Goal: Complete application form: Complete application form

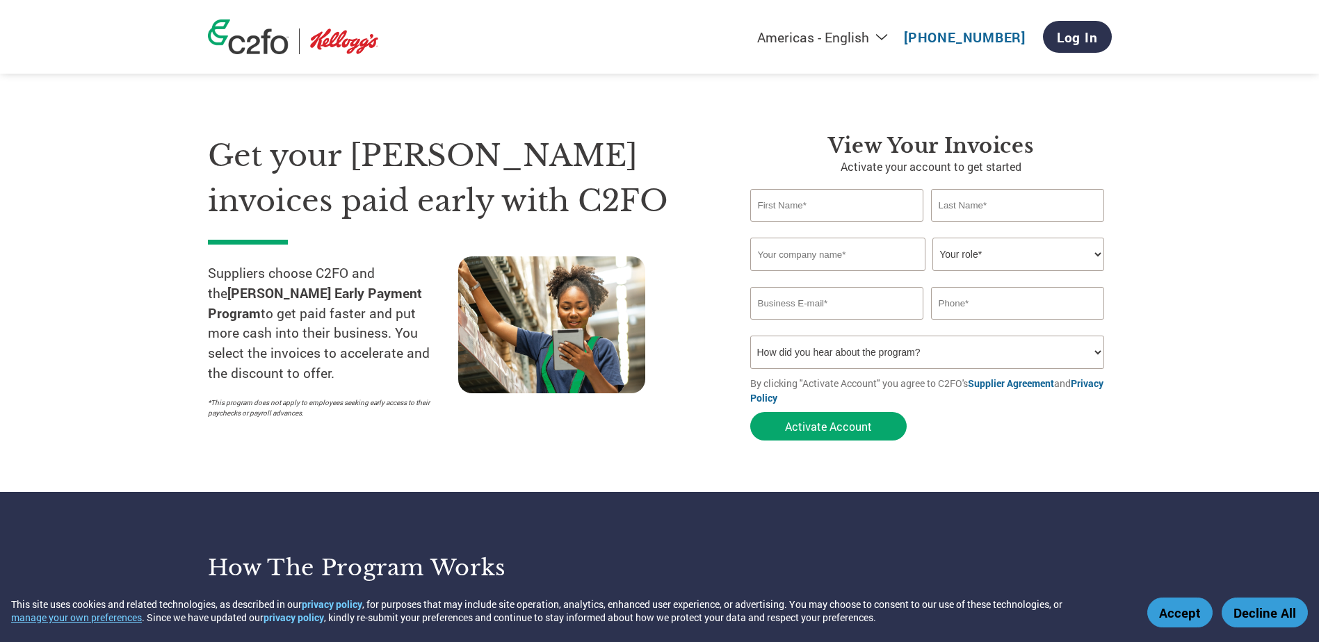
click at [1000, 357] on select "How did you hear about the program? Received a letter Email Social Media Online…" at bounding box center [927, 352] width 355 height 33
click at [1234, 309] on section "Get your [PERSON_NAME] invoices paid early with C2FO Suppliers choose C2FO and …" at bounding box center [659, 274] width 1319 height 437
click at [1008, 252] on select "Your role* CFO Controller Credit Manager Finance Director Treasurer CEO Preside…" at bounding box center [1018, 254] width 172 height 33
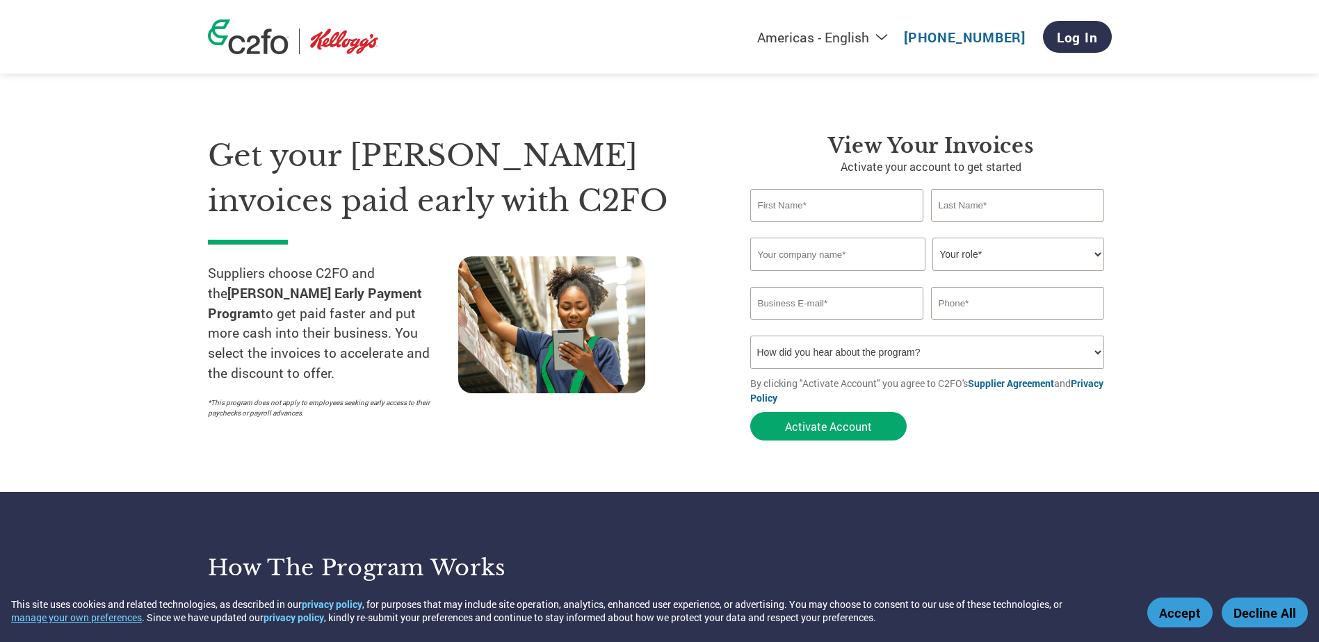
click at [845, 263] on input "text" at bounding box center [837, 254] width 175 height 33
type input "Kraken Automation"
type input "[PERSON_NAME]"
type input "[PERSON_NAME][EMAIL_ADDRESS][PERSON_NAME][DOMAIN_NAME]"
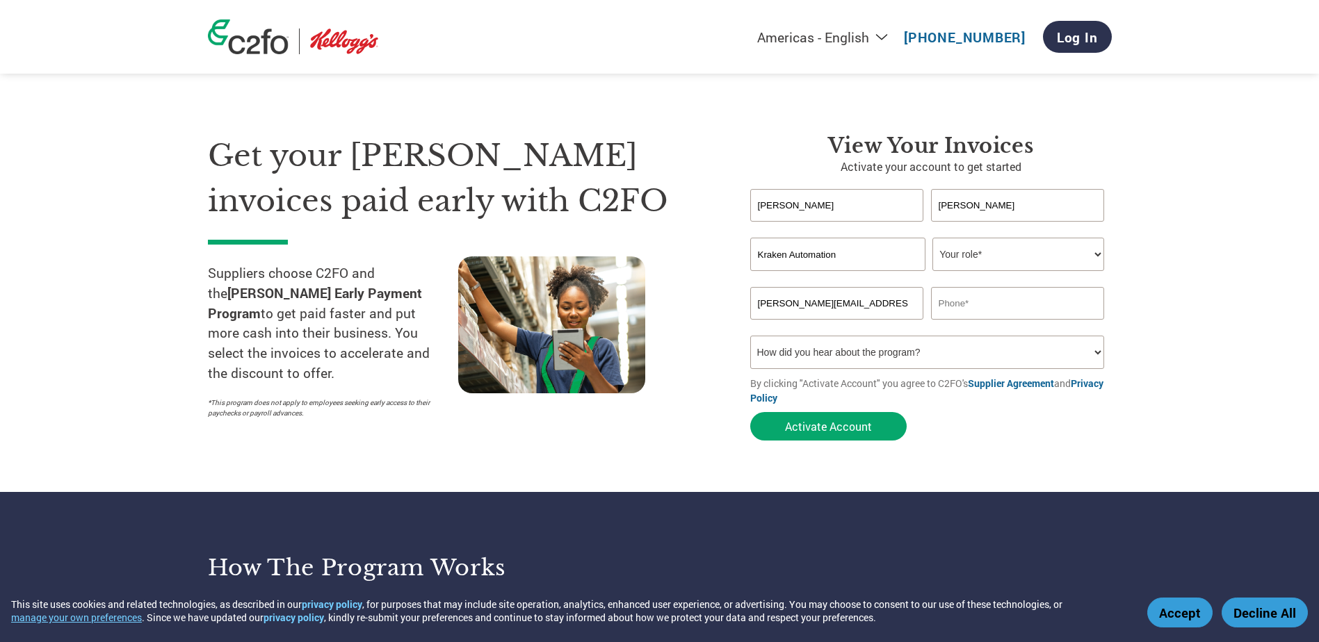
type input "7155507673"
click at [1033, 260] on select "Your role* CFO Controller Credit Manager Finance Director Treasurer CEO Preside…" at bounding box center [1018, 254] width 172 height 33
select select "CONTROLLER"
click at [932, 238] on select "Your role* CFO Controller Credit Manager Finance Director Treasurer CEO Preside…" at bounding box center [1018, 254] width 172 height 33
click at [848, 421] on button "Activate Account" at bounding box center [828, 426] width 156 height 29
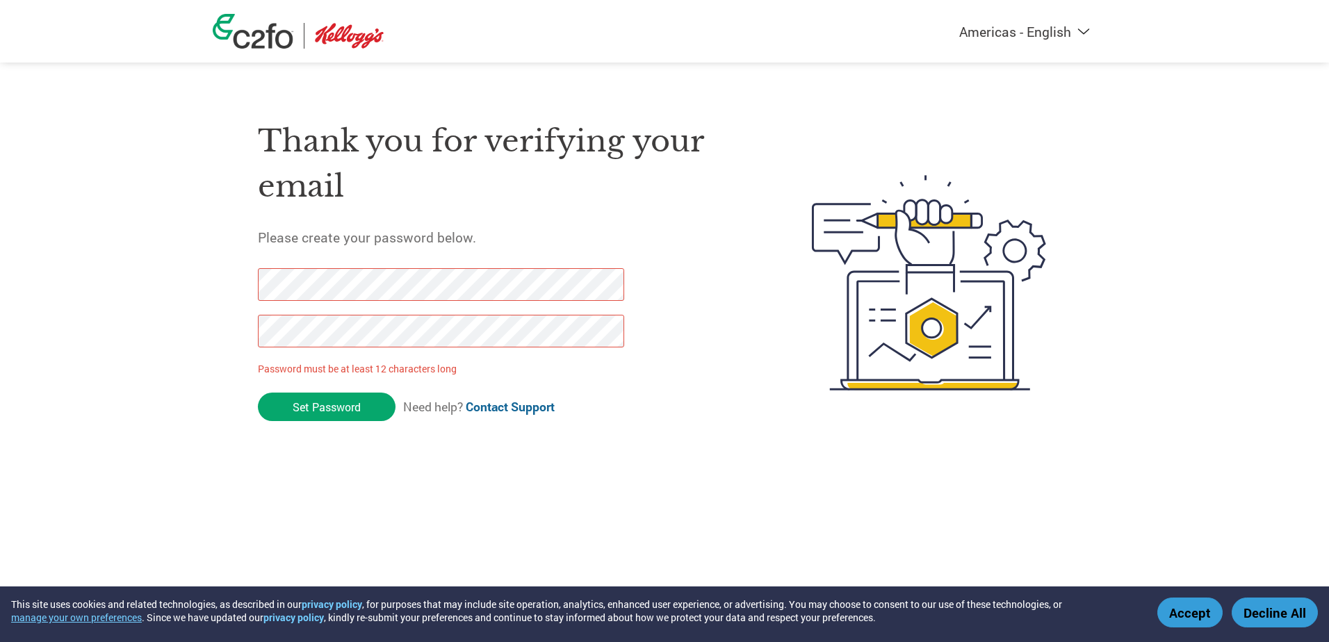
click at [327, 311] on div at bounding box center [433, 314] width 351 height 93
click at [131, 326] on div "Americas - English Américas - Español Américas - Português Amériques - Français…" at bounding box center [664, 227] width 1329 height 455
click at [0, 241] on div "Americas - English Américas - Español Américas - Português Amériques - Français…" at bounding box center [664, 227] width 1329 height 455
click at [120, 279] on div "Americas - English Américas - Español Américas - Português Amériques - Français…" at bounding box center [664, 227] width 1329 height 455
click at [235, 339] on div "Thank you for verifying your email Please create your password below. Password …" at bounding box center [665, 283] width 904 height 368
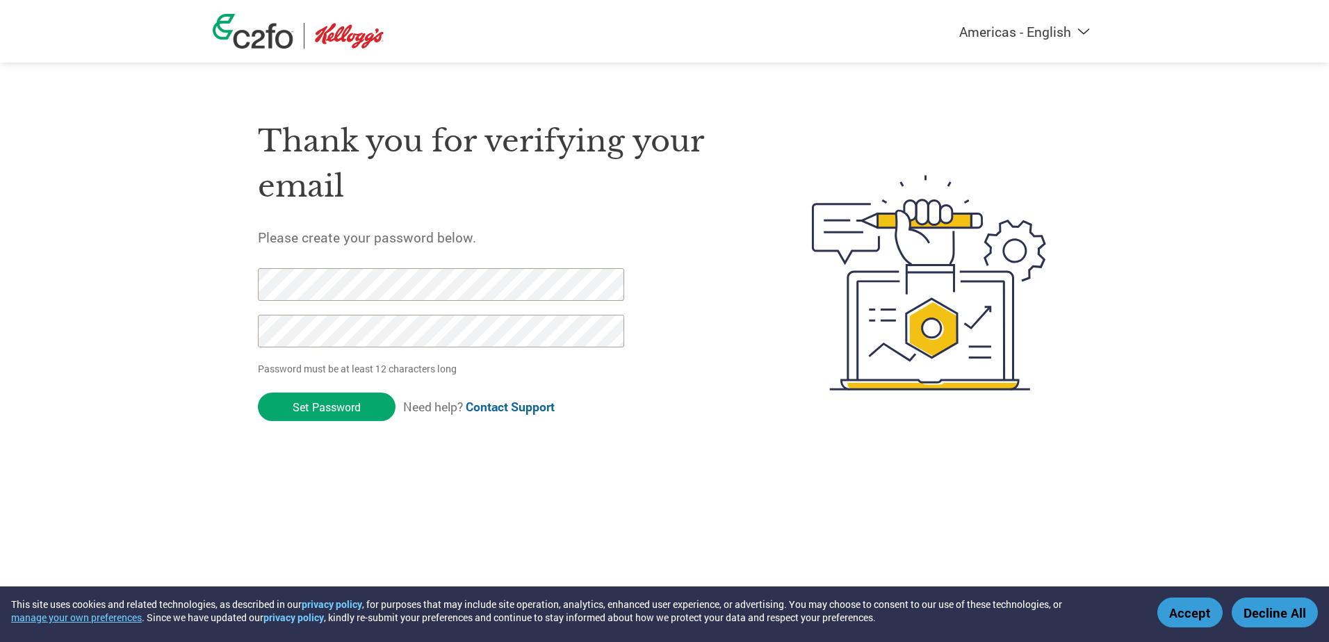
click at [327, 408] on input "Set Password" at bounding box center [327, 407] width 138 height 29
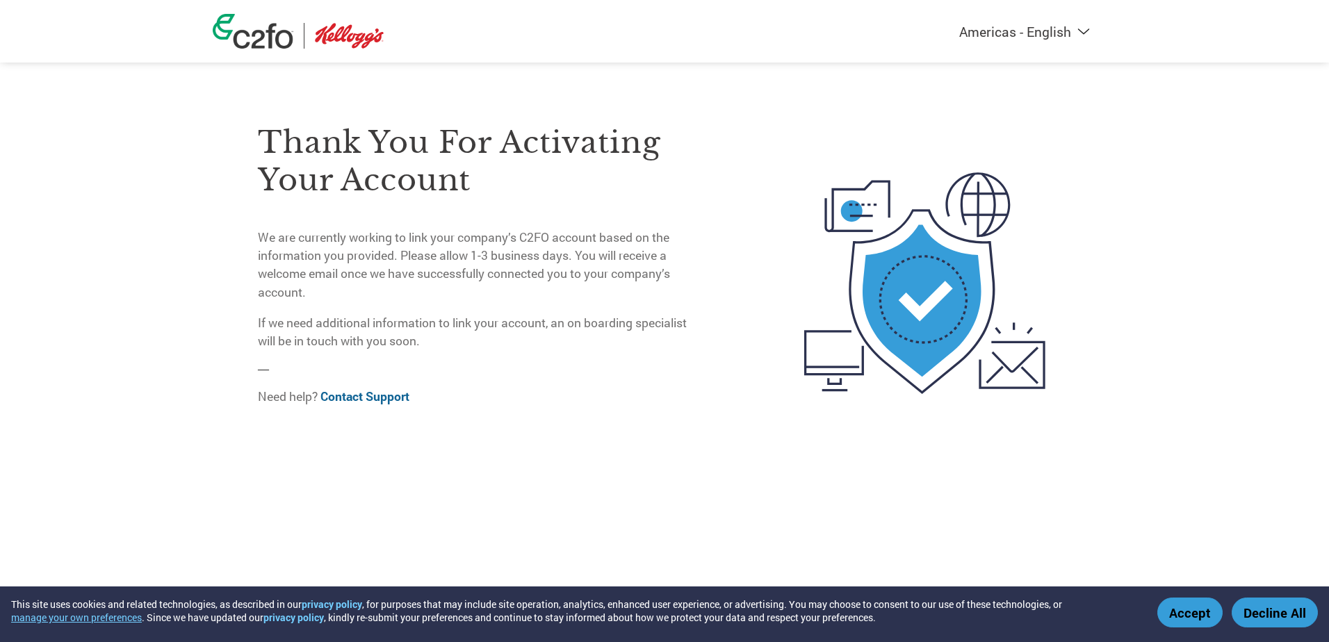
click at [1211, 614] on button "Accept" at bounding box center [1189, 613] width 65 height 30
